Goal: Task Accomplishment & Management: Manage account settings

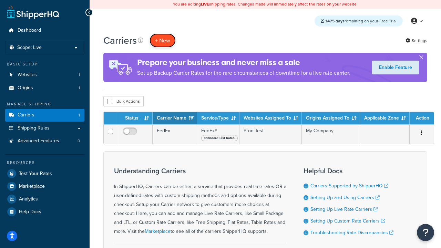
click at [163, 40] on button "+ New" at bounding box center [162, 40] width 26 height 14
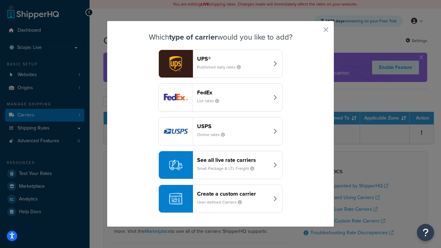
click at [220, 98] on small "List rates" at bounding box center [211, 101] width 28 height 6
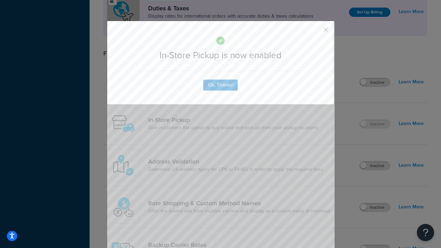
click at [315, 31] on button "button" at bounding box center [316, 32] width 2 height 2
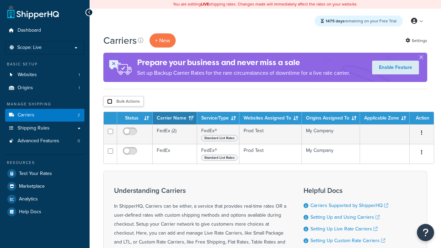
click at [110, 101] on input "checkbox" at bounding box center [109, 101] width 5 height 5
checkbox input "true"
click at [0, 0] on button "Delete" at bounding box center [0, 0] width 0 height 0
